Goal: Task Accomplishment & Management: Use online tool/utility

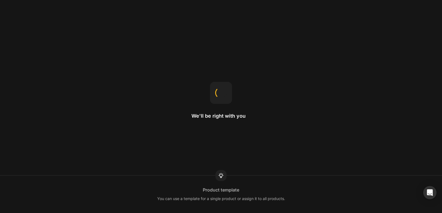
click at [160, 147] on div "We'll be right with you Product template You can use a template for a single pr…" at bounding box center [221, 106] width 442 height 213
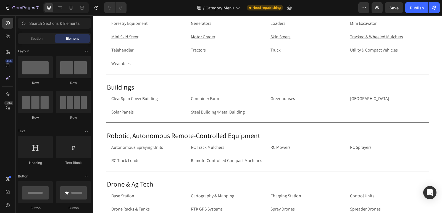
scroll to position [1065, 0]
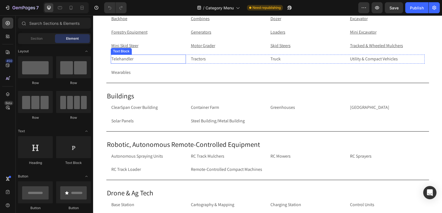
click at [142, 60] on p "Telehandler" at bounding box center [148, 59] width 74 height 8
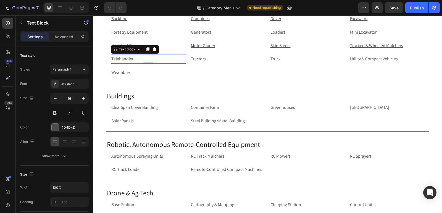
click at [142, 60] on p "Telehandler" at bounding box center [148, 59] width 74 height 8
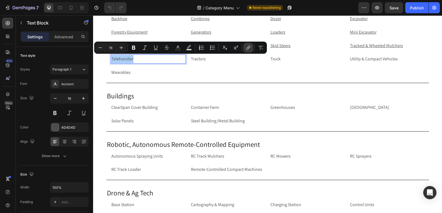
click at [247, 49] on icon "Editor contextual toolbar" at bounding box center [247, 48] width 2 height 3
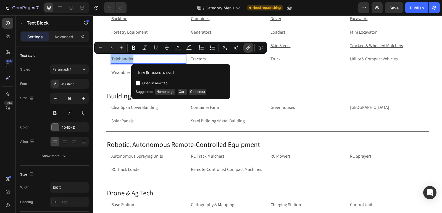
scroll to position [0, 60]
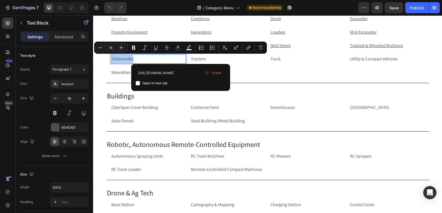
type input "[URL][DOMAIN_NAME]"
click at [139, 83] on input "Editor contextual toolbar" at bounding box center [138, 83] width 4 height 4
checkbox input "true"
click at [213, 60] on p "Tractors" at bounding box center [228, 59] width 74 height 8
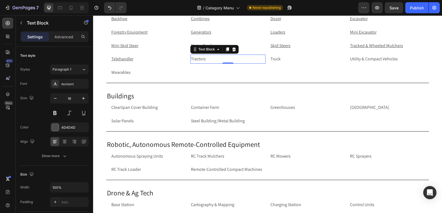
click at [207, 58] on p "Tractors" at bounding box center [228, 59] width 74 height 8
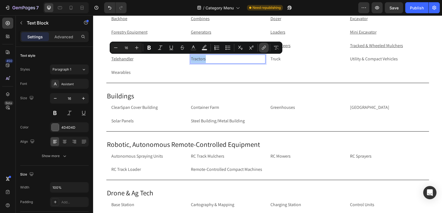
click at [265, 49] on icon "Editor contextual toolbar" at bounding box center [264, 48] width 6 height 6
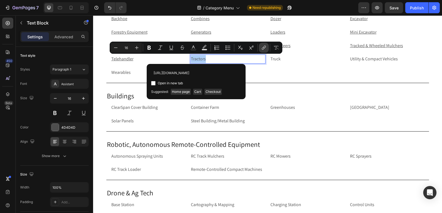
scroll to position [0, 14]
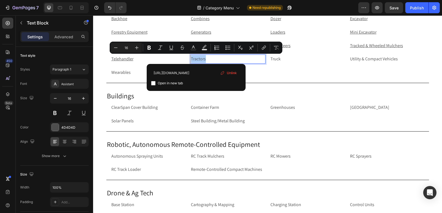
type input "[URL][DOMAIN_NAME]"
click at [153, 83] on input "Editor contextual toolbar" at bounding box center [153, 83] width 4 height 4
checkbox input "true"
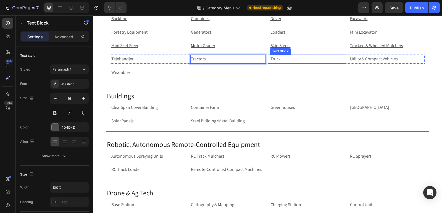
drag, startPoint x: 288, startPoint y: 57, endPoint x: 261, endPoint y: 17, distance: 48.9
click at [288, 57] on p "Truck" at bounding box center [307, 59] width 74 height 8
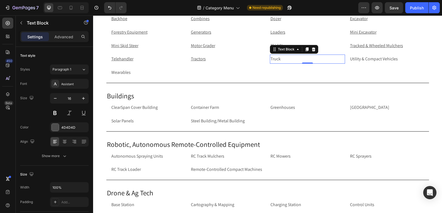
click at [314, 60] on p "Truck" at bounding box center [307, 59] width 74 height 8
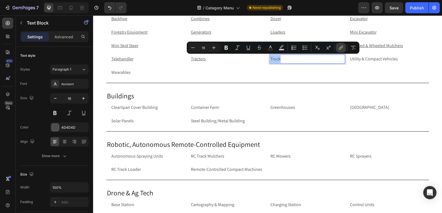
click at [340, 46] on icon "Editor contextual toolbar" at bounding box center [341, 48] width 6 height 6
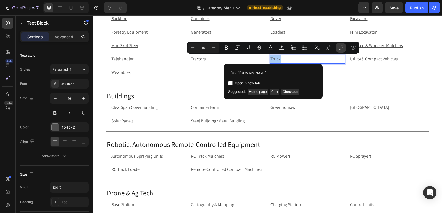
scroll to position [0, 11]
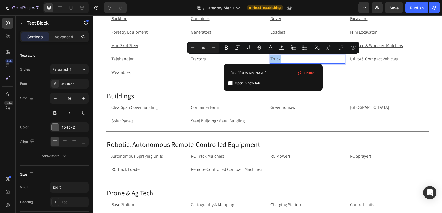
type input "[URL][DOMAIN_NAME]"
click at [230, 83] on input "Editor contextual toolbar" at bounding box center [230, 83] width 4 height 4
checkbox input "true"
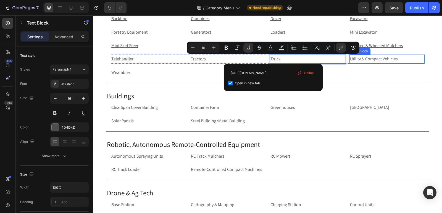
click at [413, 60] on p "Utility & Compact Vehicles" at bounding box center [387, 59] width 74 height 8
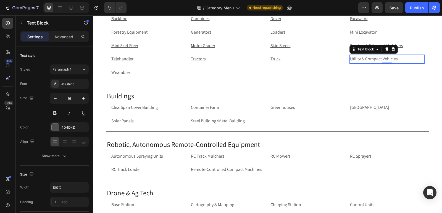
click at [413, 58] on p "Utility & Compact Vehicles" at bounding box center [387, 59] width 74 height 8
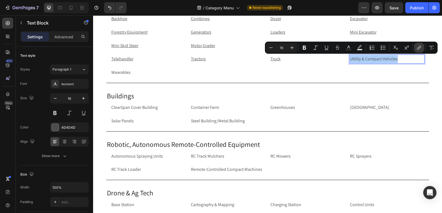
click at [418, 45] on icon "Editor contextual toolbar" at bounding box center [419, 48] width 6 height 6
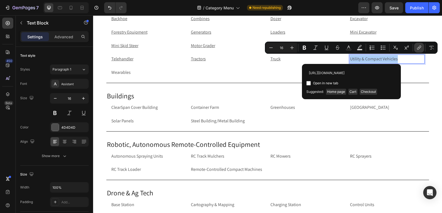
scroll to position [0, 41]
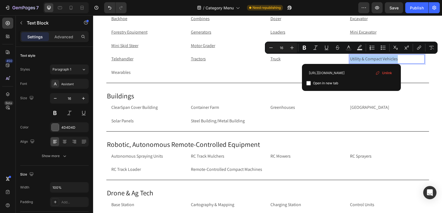
type input "[URL][DOMAIN_NAME]"
click at [309, 84] on input "Editor contextual toolbar" at bounding box center [308, 83] width 4 height 4
checkbox input "true"
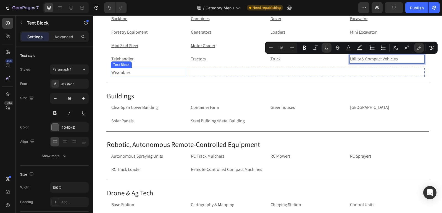
click at [136, 73] on p "Wearables" at bounding box center [148, 73] width 74 height 8
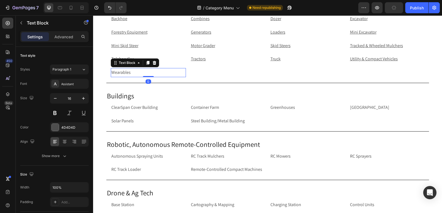
click at [136, 73] on p "Wearables" at bounding box center [148, 73] width 74 height 8
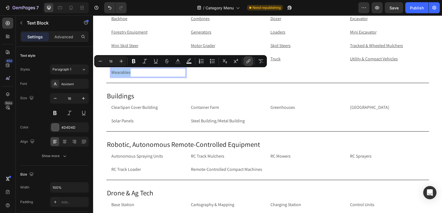
click at [248, 61] on icon "Editor contextual toolbar" at bounding box center [247, 62] width 2 height 3
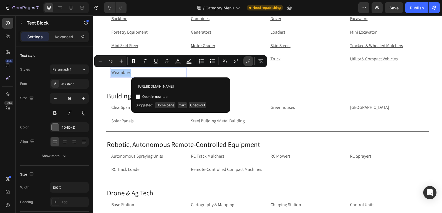
scroll to position [0, 19]
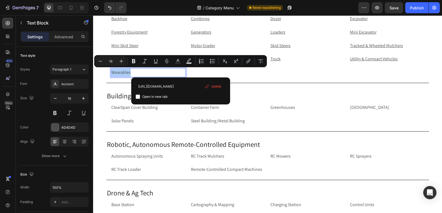
type input "[URL][DOMAIN_NAME]"
click at [136, 97] on input "Editor contextual toolbar" at bounding box center [138, 97] width 4 height 4
checkbox input "true"
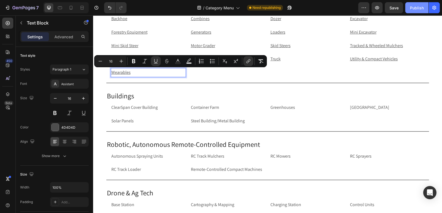
click at [421, 8] on div "Publish" at bounding box center [417, 8] width 14 height 6
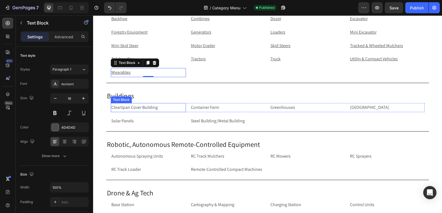
click at [127, 108] on p "ClearSpan Cover Building" at bounding box center [148, 108] width 74 height 8
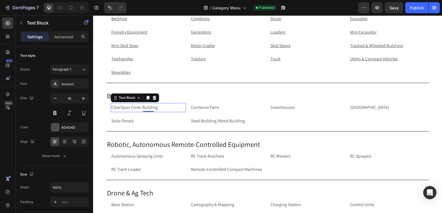
click at [127, 108] on p "ClearSpan Cover Building" at bounding box center [148, 108] width 74 height 8
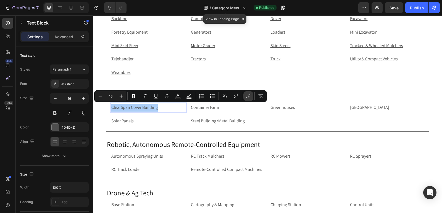
click at [250, 96] on icon "Editor contextual toolbar" at bounding box center [249, 95] width 2 height 3
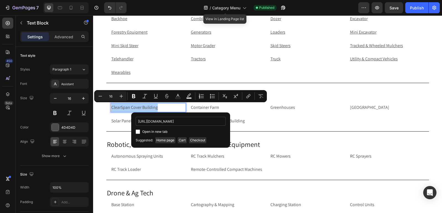
scroll to position [0, 43]
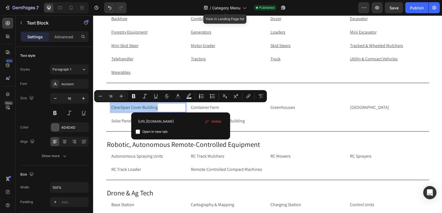
type input "[URL][DOMAIN_NAME]"
click at [138, 131] on input "Editor contextual toolbar" at bounding box center [138, 132] width 4 height 4
checkbox input "true"
click at [232, 108] on p "Container Farm" at bounding box center [228, 108] width 74 height 8
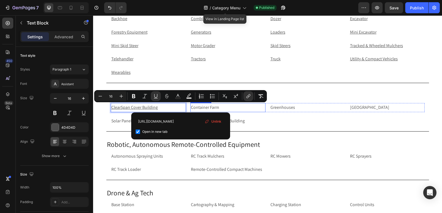
click at [232, 108] on p "Container Farm" at bounding box center [228, 108] width 74 height 8
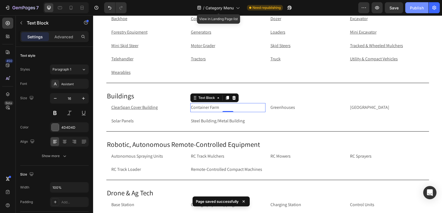
drag, startPoint x: 414, startPoint y: 8, endPoint x: 161, endPoint y: 81, distance: 263.1
click at [414, 8] on div "Publish" at bounding box center [417, 8] width 14 height 6
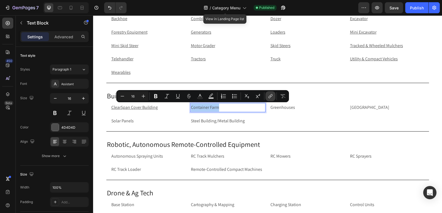
click at [270, 96] on icon "Editor contextual toolbar" at bounding box center [271, 97] width 6 height 6
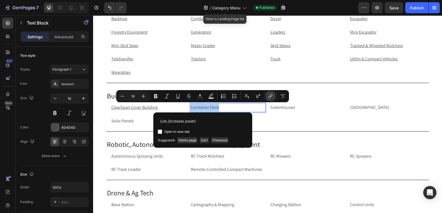
scroll to position [0, 28]
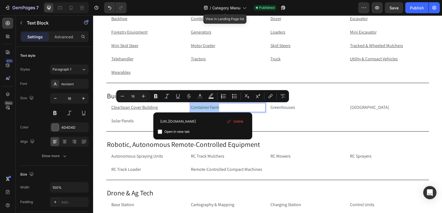
type input "[URL][DOMAIN_NAME]"
click at [160, 133] on input "Editor contextual toolbar" at bounding box center [160, 132] width 4 height 4
checkbox input "true"
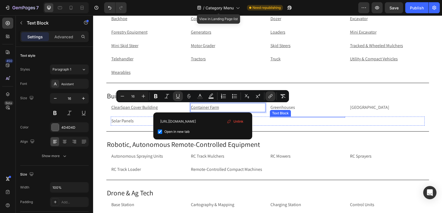
click at [283, 112] on div "Text Block" at bounding box center [280, 113] width 19 height 5
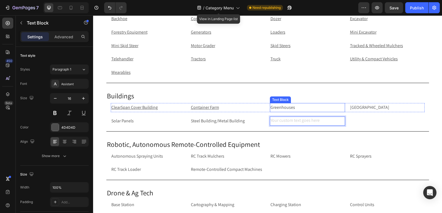
click at [292, 109] on p "Greenhouses" at bounding box center [307, 108] width 74 height 8
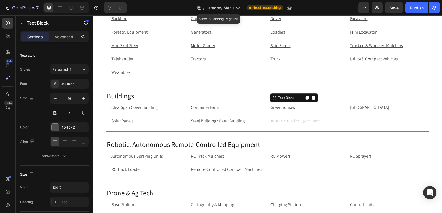
click at [292, 109] on p "Greenhouses" at bounding box center [307, 108] width 74 height 8
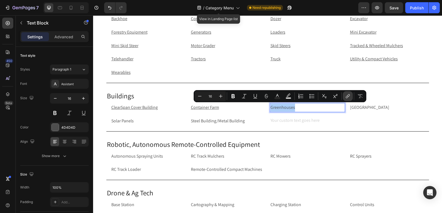
click at [348, 97] on icon "Editor contextual toolbar" at bounding box center [348, 97] width 6 height 6
click at [292, 106] on p "Greenhouses" at bounding box center [307, 108] width 74 height 8
click at [346, 96] on icon "Editor contextual toolbar" at bounding box center [348, 97] width 6 height 6
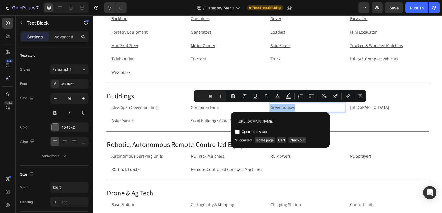
scroll to position [0, 23]
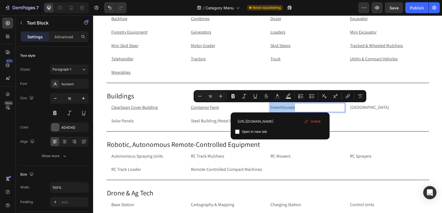
type input "[URL][DOMAIN_NAME]"
click at [239, 132] on input "Editor contextual toolbar" at bounding box center [237, 132] width 4 height 4
checkbox input "true"
click at [385, 107] on p "[GEOGRAPHIC_DATA]" at bounding box center [387, 108] width 74 height 8
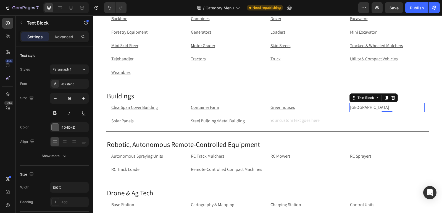
click at [392, 108] on p "[GEOGRAPHIC_DATA]" at bounding box center [387, 108] width 74 height 8
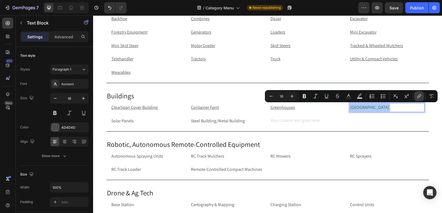
click at [419, 99] on icon "Editor contextual toolbar" at bounding box center [419, 97] width 6 height 6
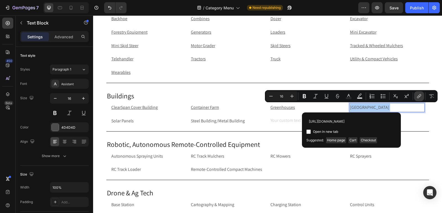
scroll to position [0, 34]
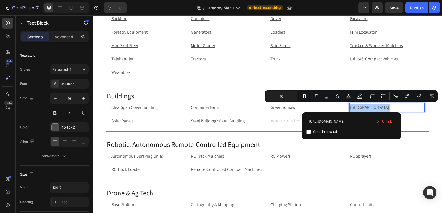
type input "[URL][DOMAIN_NAME]"
click at [309, 130] on input "Editor contextual toolbar" at bounding box center [308, 132] width 4 height 4
checkbox input "true"
click at [138, 123] on p "Solar Panels" at bounding box center [148, 121] width 74 height 8
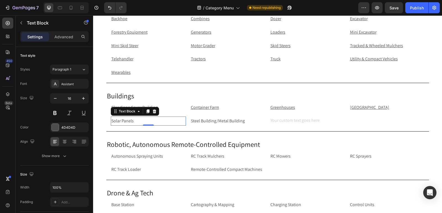
click at [139, 122] on p "Solar Panels" at bounding box center [148, 121] width 74 height 8
click at [173, 123] on p "Solar Panels" at bounding box center [148, 121] width 74 height 8
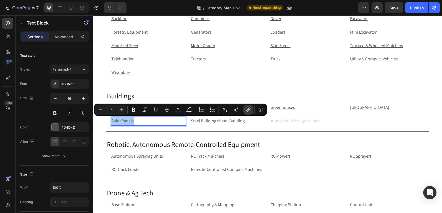
click at [253, 109] on button "link" at bounding box center [248, 110] width 10 height 10
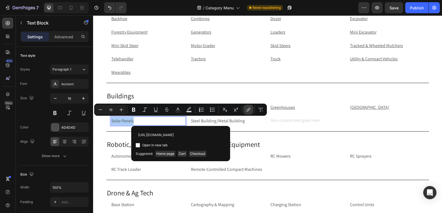
scroll to position [0, 23]
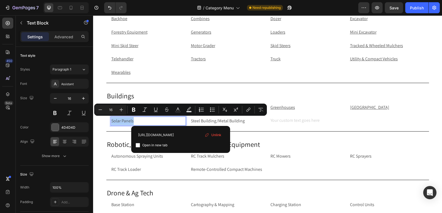
type input "[URL][DOMAIN_NAME]"
click at [139, 145] on input "Editor contextual toolbar" at bounding box center [138, 145] width 4 height 4
checkbox input "true"
click at [248, 122] on p "Steel Building/Metal Building" at bounding box center [228, 121] width 74 height 8
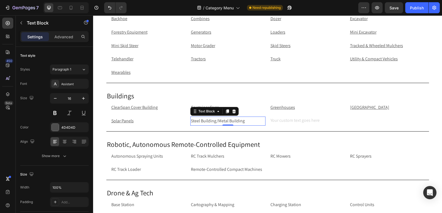
click at [248, 122] on p "Steel Building/Metal Building" at bounding box center [228, 121] width 74 height 8
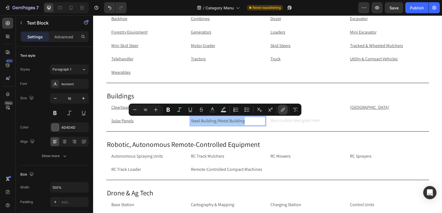
click at [282, 109] on icon "Editor contextual toolbar" at bounding box center [283, 110] width 6 height 6
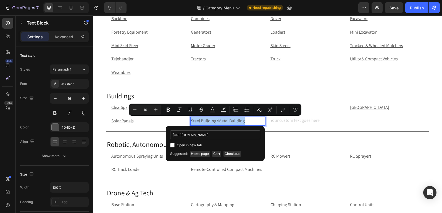
scroll to position [0, 51]
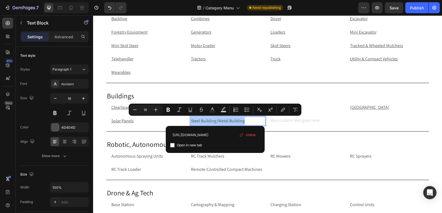
type input "[URL][DOMAIN_NAME]"
click at [173, 145] on input "Editor contextual toolbar" at bounding box center [172, 145] width 4 height 4
checkbox input "true"
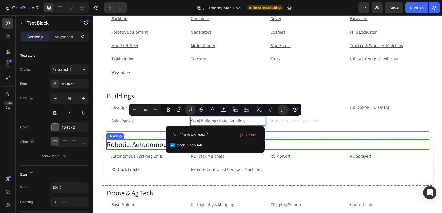
click at [135, 145] on h2 "Robotic, Autonomous Remote-Controlled Equipment" at bounding box center [267, 145] width 322 height 10
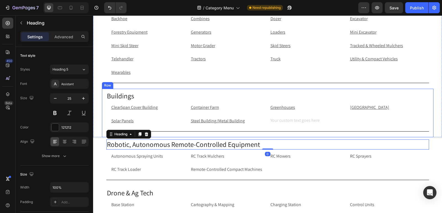
click at [102, 95] on div "Buildings Heading ClearSpan Cover Building Text Block Container Farm Text Block…" at bounding box center [267, 113] width 331 height 49
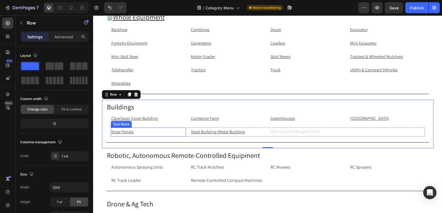
scroll to position [1032, 0]
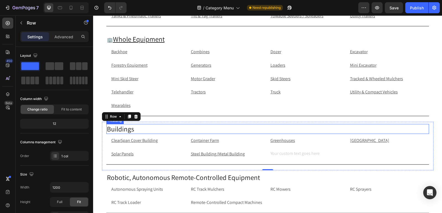
click at [106, 128] on h2 "Buildings" at bounding box center [267, 129] width 322 height 10
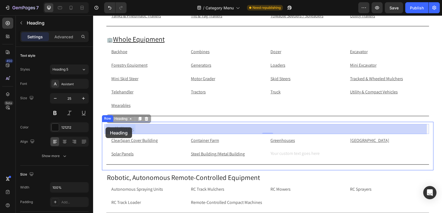
drag, startPoint x: 133, startPoint y: 128, endPoint x: 105, endPoint y: 128, distance: 27.9
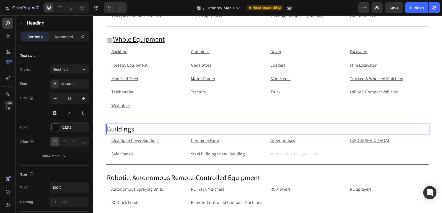
click at [141, 129] on p "Buildings" at bounding box center [267, 129] width 321 height 9
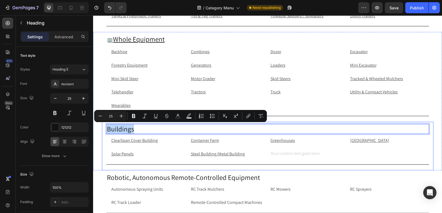
drag, startPoint x: 141, startPoint y: 129, endPoint x: 104, endPoint y: 127, distance: 37.0
click at [104, 127] on div "Buildings Heading 0 ClearSpan Cover Building Text Block Container Farm Text Blo…" at bounding box center [267, 146] width 331 height 49
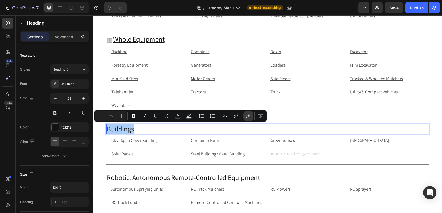
click at [246, 116] on icon "Editor contextual toolbar" at bounding box center [248, 116] width 6 height 6
click at [146, 130] on p "Buildings" at bounding box center [267, 129] width 321 height 9
click at [248, 114] on icon "Editor contextual toolbar" at bounding box center [248, 116] width 6 height 6
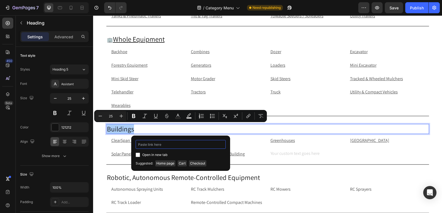
click at [163, 149] on input "Editor contextual toolbar" at bounding box center [181, 144] width 90 height 9
paste input "[URL][DOMAIN_NAME]"
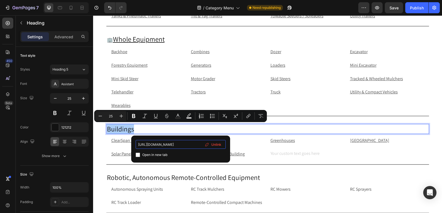
type input "[URL][DOMAIN_NAME]"
click at [137, 155] on input "Editor contextual toolbar" at bounding box center [138, 155] width 4 height 4
checkbox input "true"
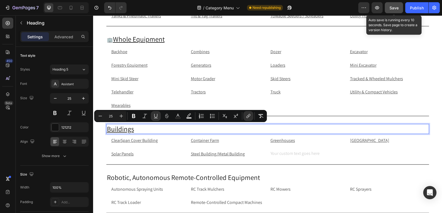
click at [393, 8] on span "Save" at bounding box center [393, 8] width 9 height 5
